Goal: Information Seeking & Learning: Learn about a topic

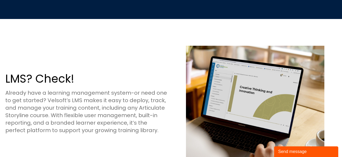
scroll to position [777, 0]
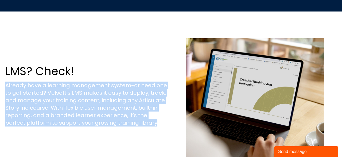
drag, startPoint x: 135, startPoint y: 124, endPoint x: 7, endPoint y: 85, distance: 133.8
click at [7, 85] on p "Already have a learning management system-or need one to get started? Velsoft’s…" at bounding box center [86, 103] width 163 height 45
copy p "Already have a learning management system-or need one to get started? Velsoft’s…"
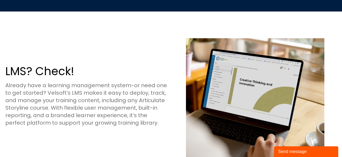
click at [145, 69] on h2 "LMS? Check!" at bounding box center [86, 71] width 163 height 15
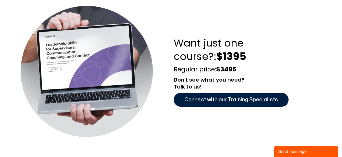
scroll to position [472, 0]
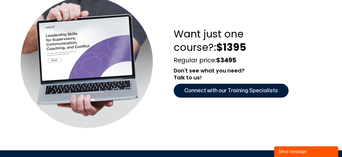
click at [222, 90] on span "Connect with our Training Specialists" at bounding box center [230, 90] width 93 height 9
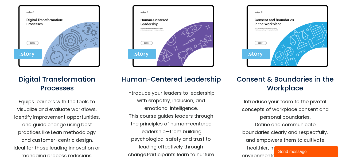
scroll to position [361, 0]
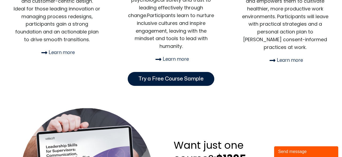
click at [179, 78] on span "Try a Free Course Sample" at bounding box center [170, 78] width 65 height 9
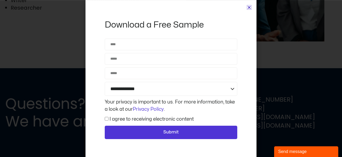
scroll to position [1094, 0]
click at [248, 8] on icon "Close" at bounding box center [249, 7] width 4 height 4
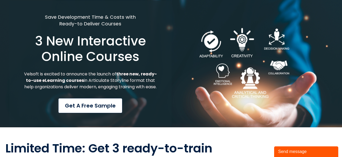
scroll to position [0, 0]
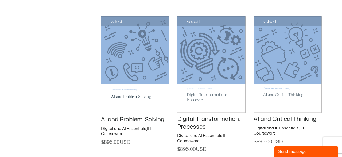
scroll to position [833, 0]
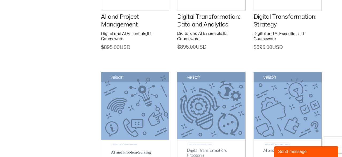
drag, startPoint x: 273, startPoint y: 80, endPoint x: 90, endPoint y: 35, distance: 187.5
copy div "Educational Products and Services Explore Velsoft’s comprehensive range of educ…"
drag, startPoint x: 241, startPoint y: 71, endPoint x: 165, endPoint y: 71, distance: 76.1
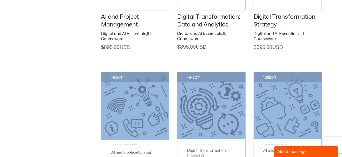
copy p "educational products and services"
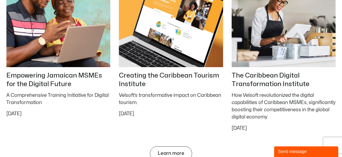
scroll to position [2329, 0]
